Goal: Information Seeking & Learning: Learn about a topic

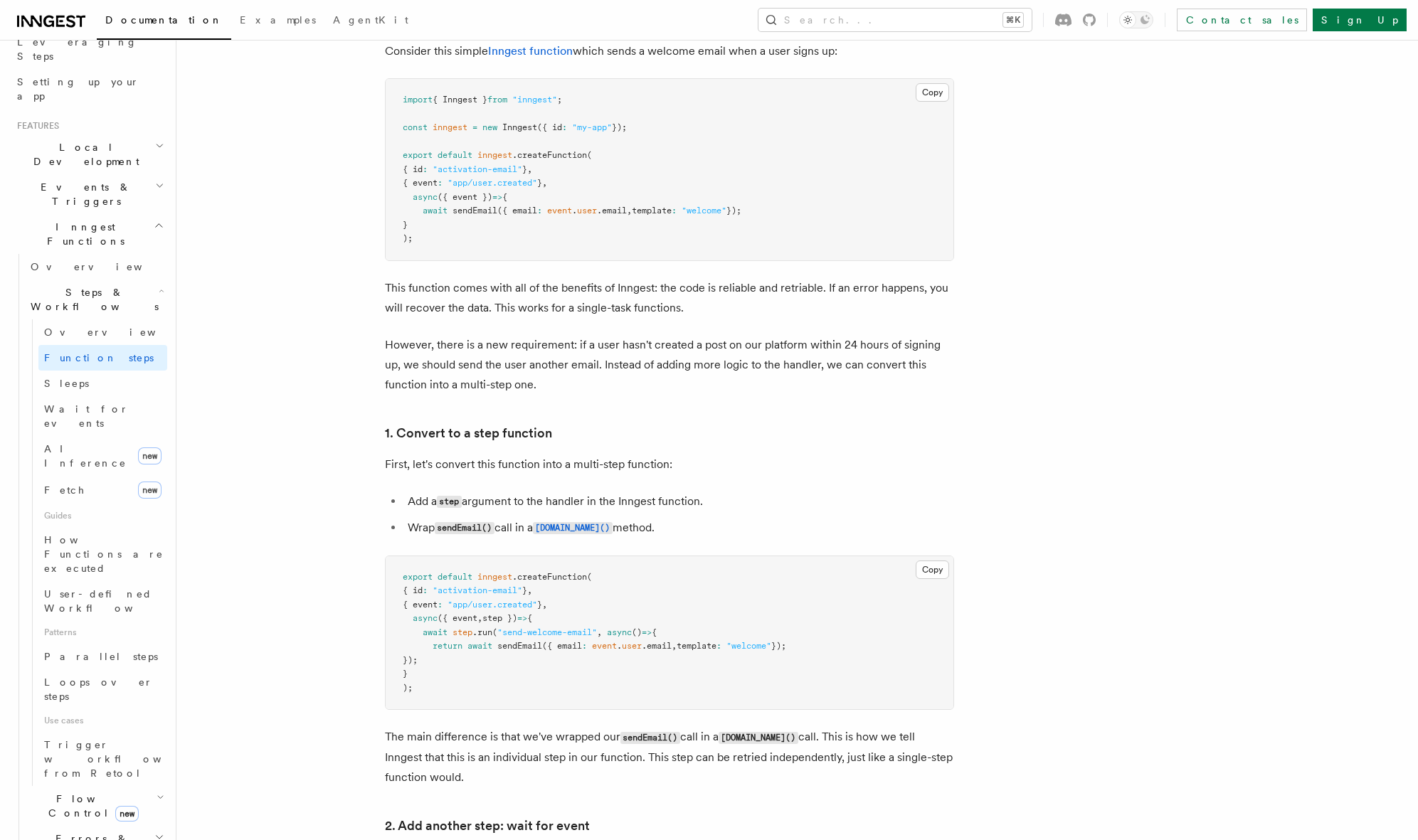
scroll to position [237, 0]
click at [71, 797] on span "Flow Control new" at bounding box center [90, 811] width 131 height 29
click at [91, 325] on link "Overview" at bounding box center [103, 337] width 128 height 26
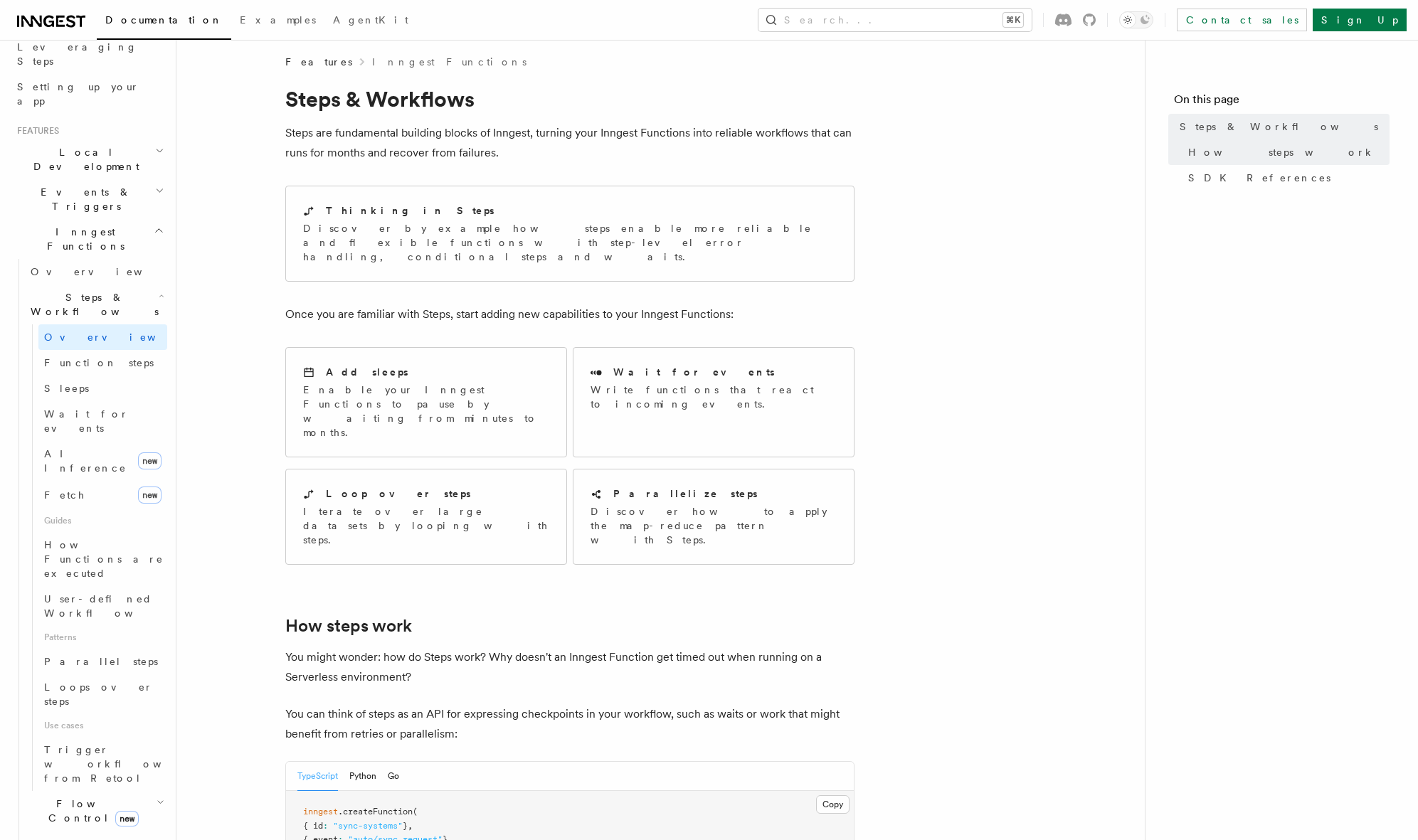
scroll to position [18, 0]
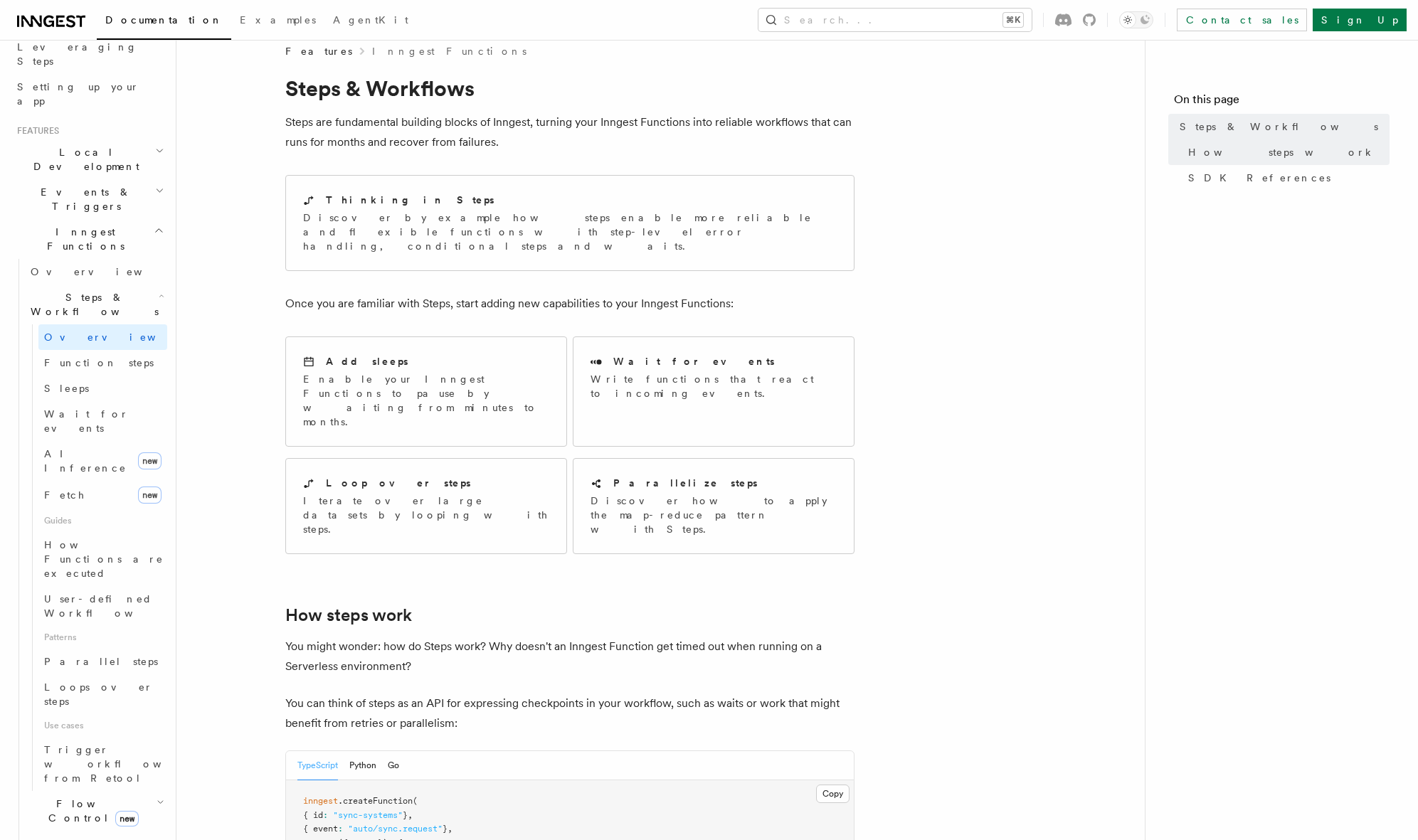
click at [74, 797] on span "Flow Control new" at bounding box center [90, 811] width 131 height 29
click at [66, 838] on span "Overview" at bounding box center [117, 844] width 147 height 11
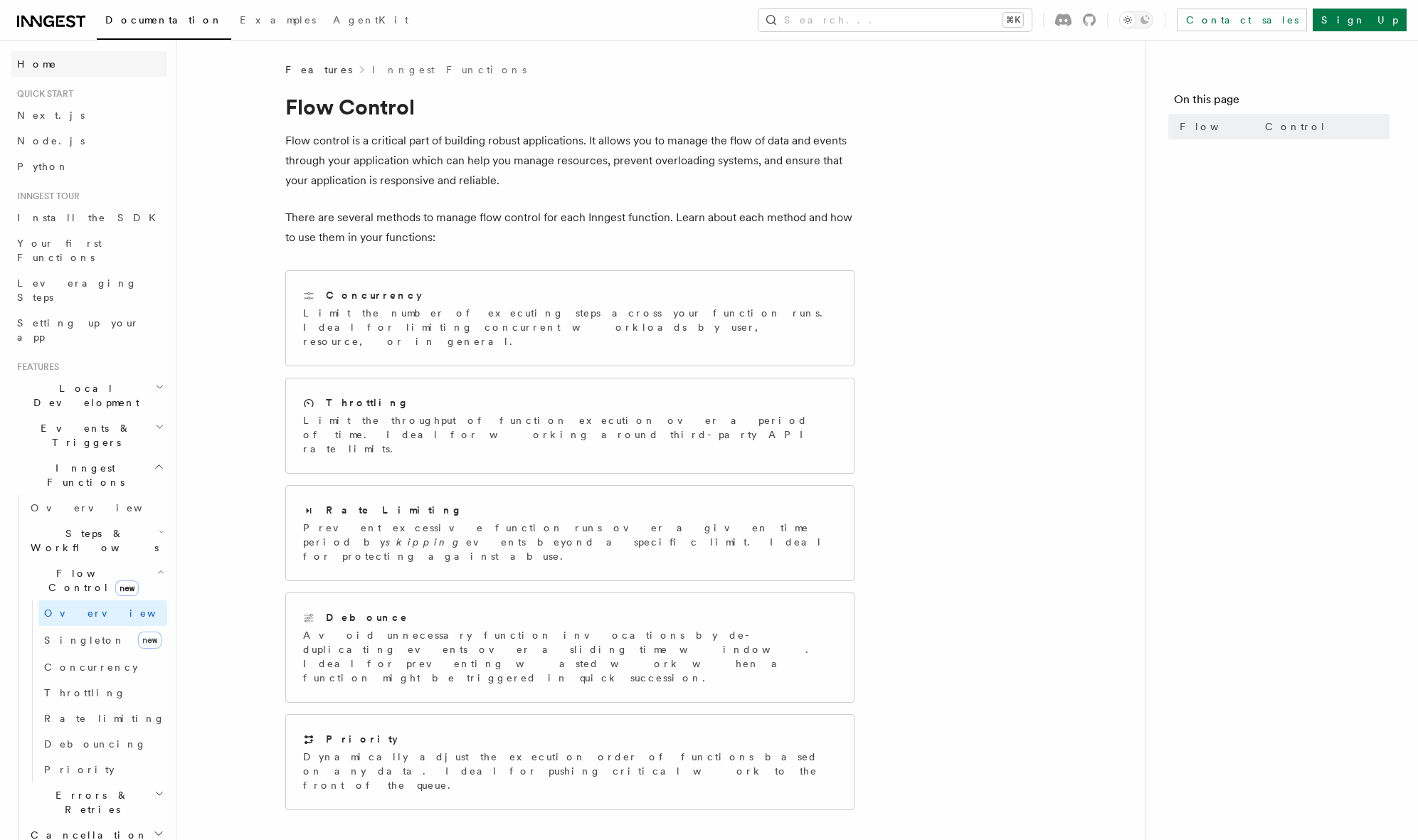
click at [48, 62] on link "Home" at bounding box center [89, 63] width 156 height 26
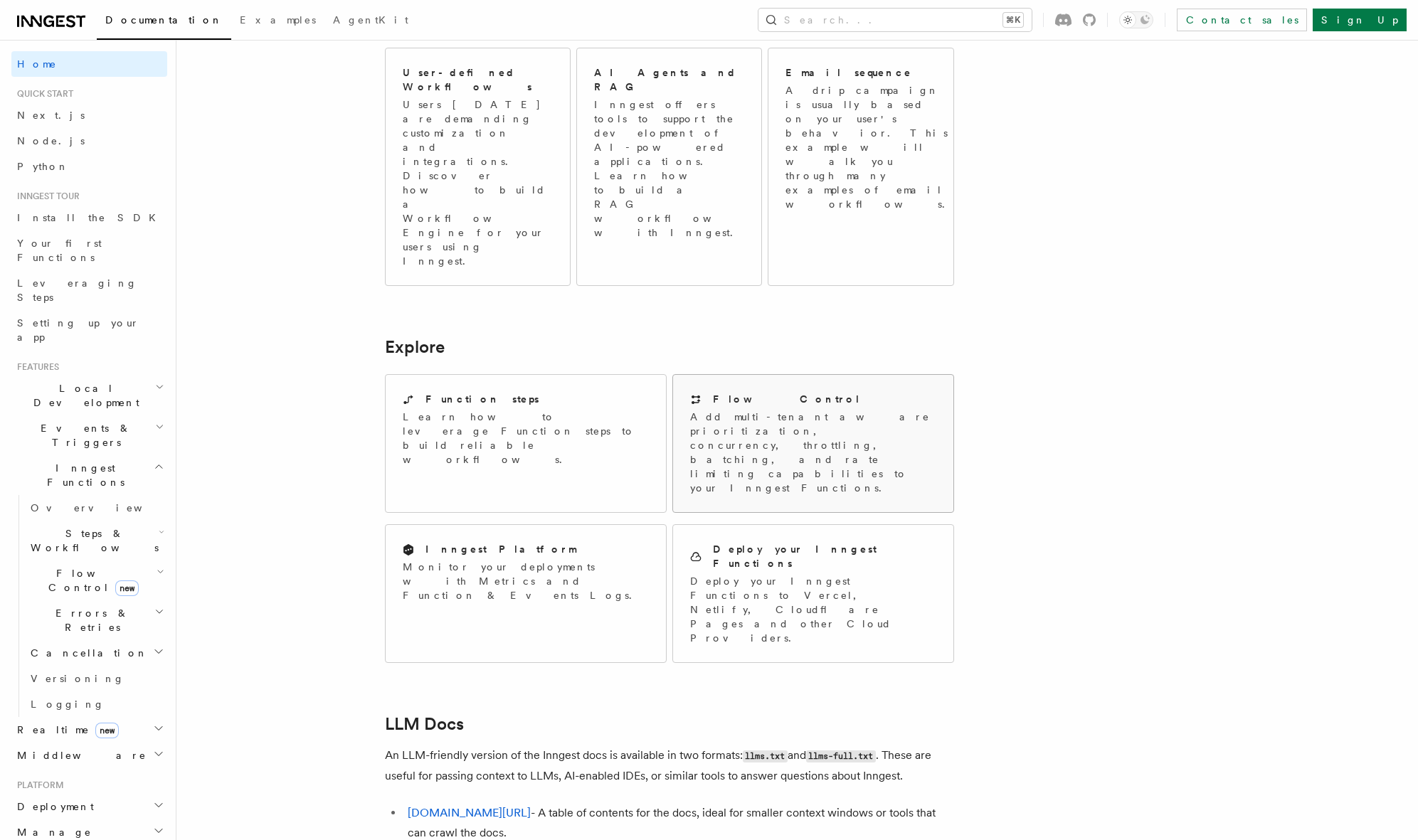
scroll to position [975, 0]
